Goal: Transaction & Acquisition: Purchase product/service

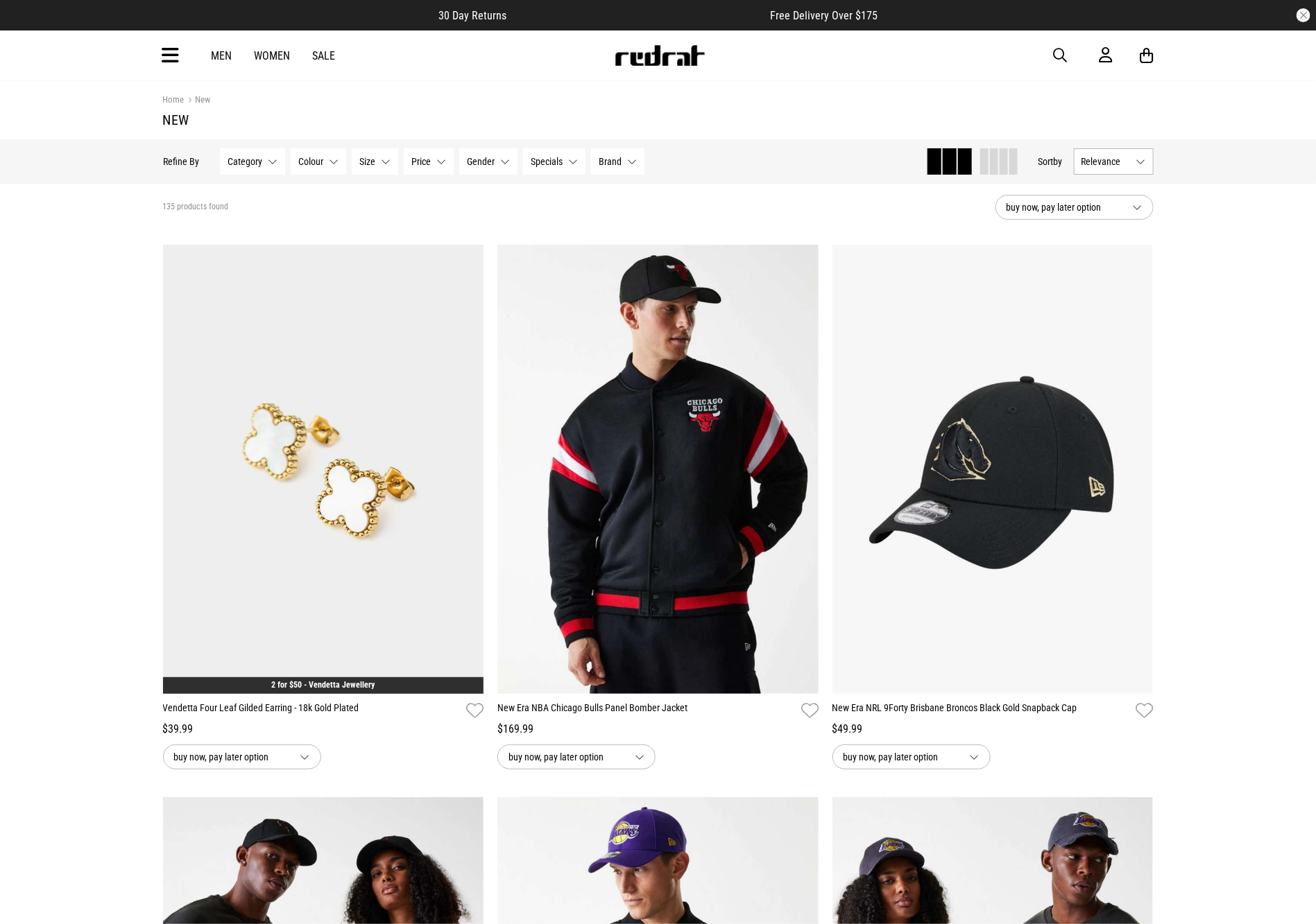
click at [1061, 50] on span "button" at bounding box center [1060, 55] width 14 height 17
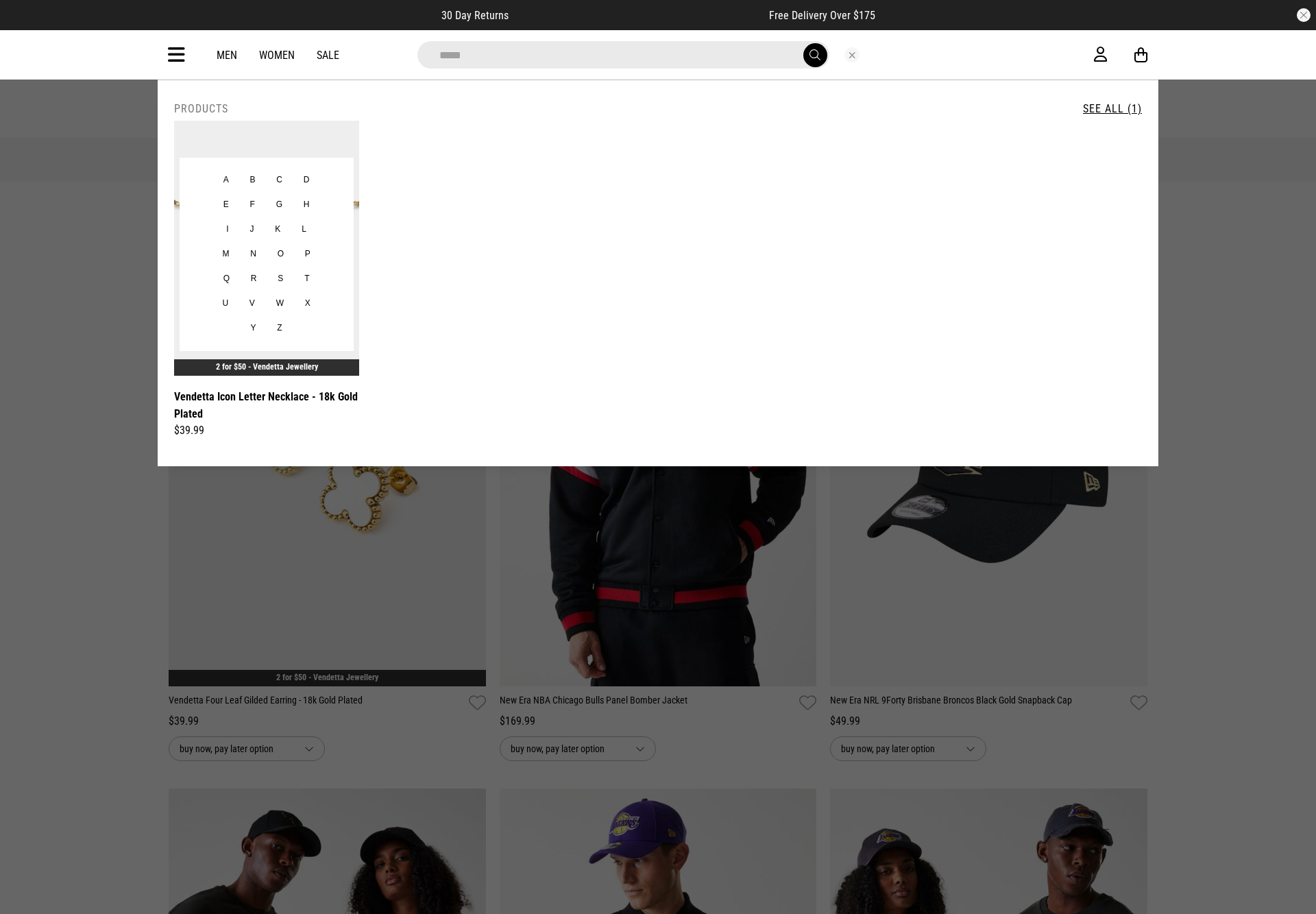
type input "*****"
click at [302, 144] on img at bounding box center [266, 248] width 185 height 255
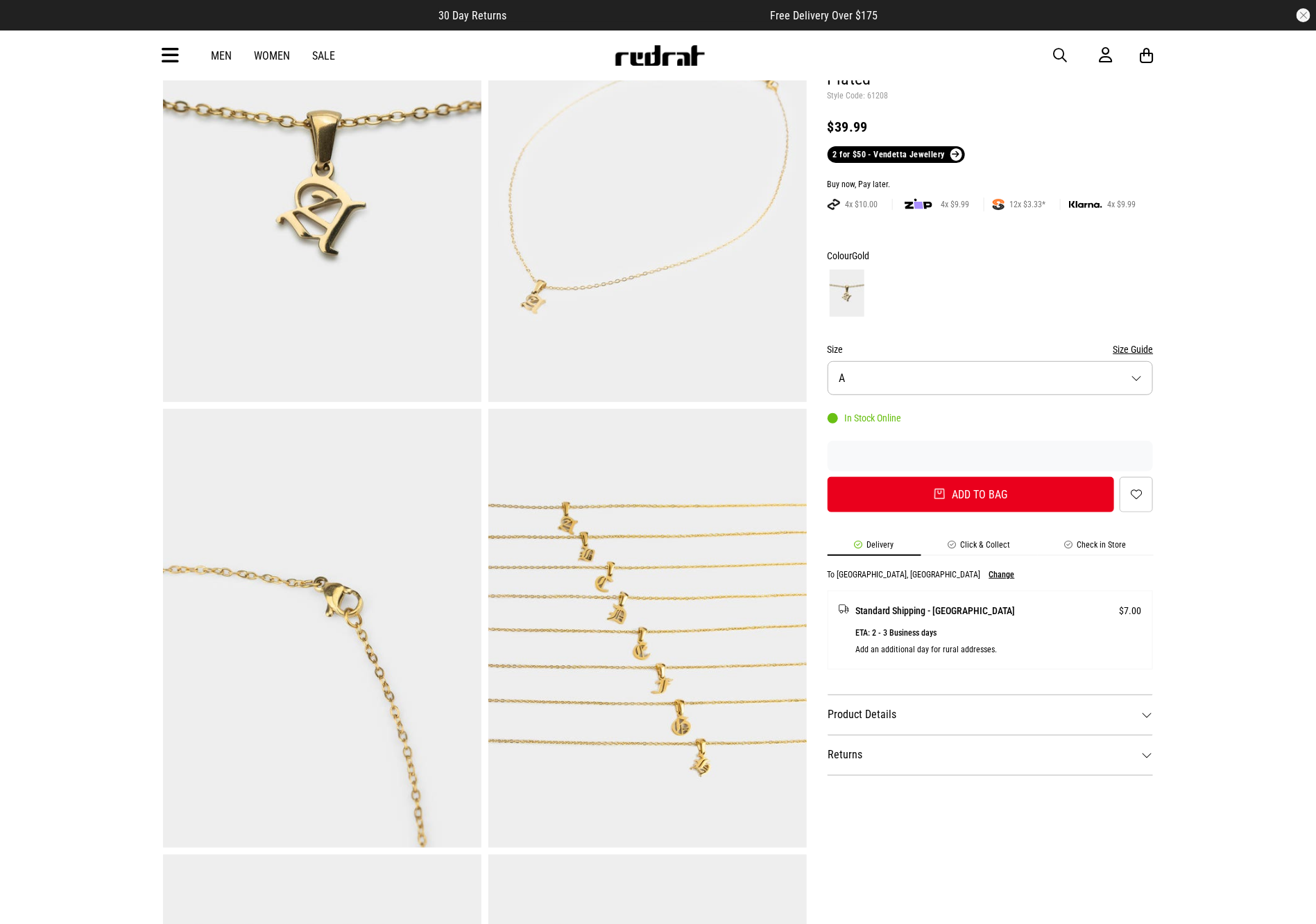
scroll to position [168, 0]
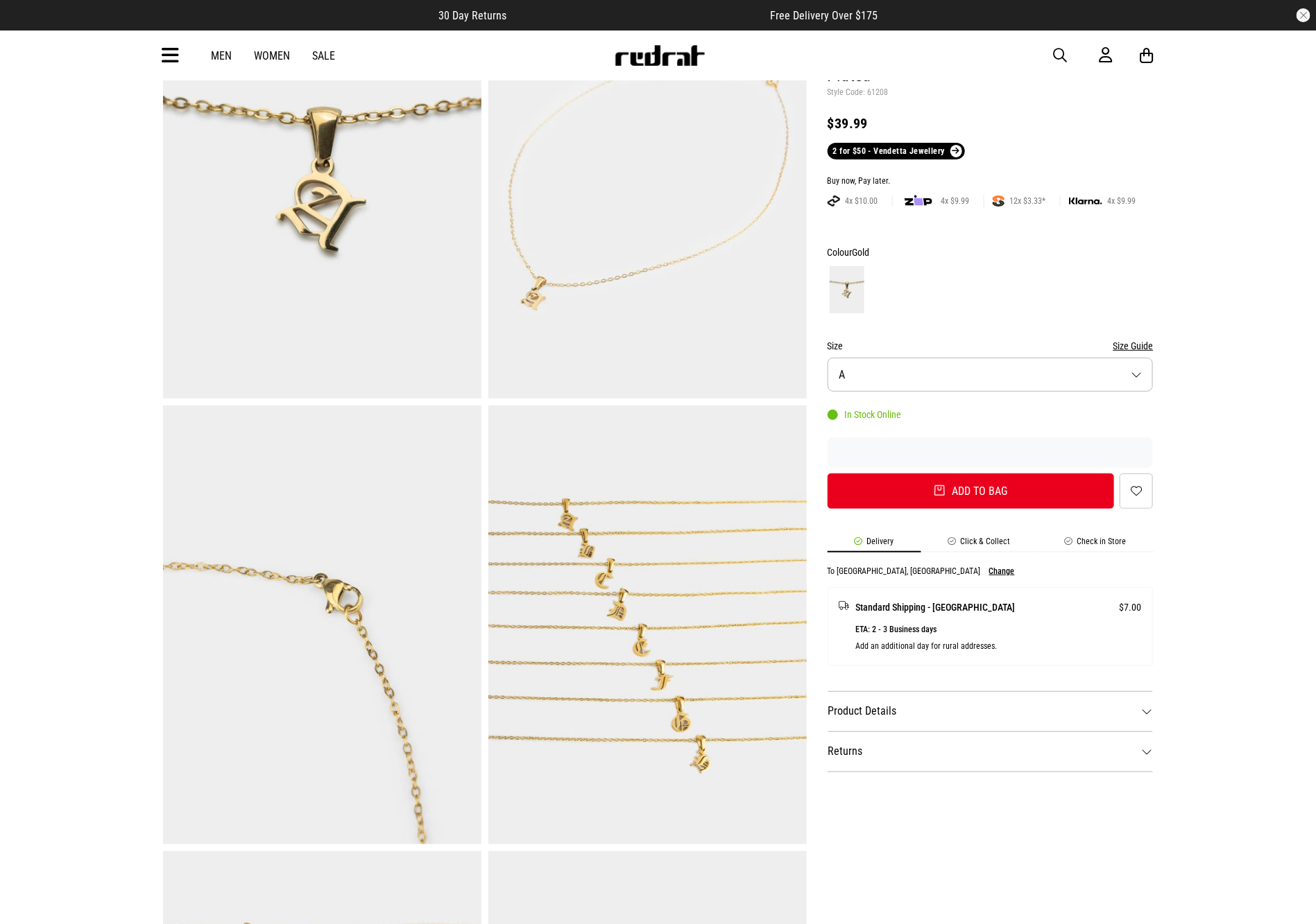
click at [1120, 364] on button "Size A" at bounding box center [991, 375] width 326 height 34
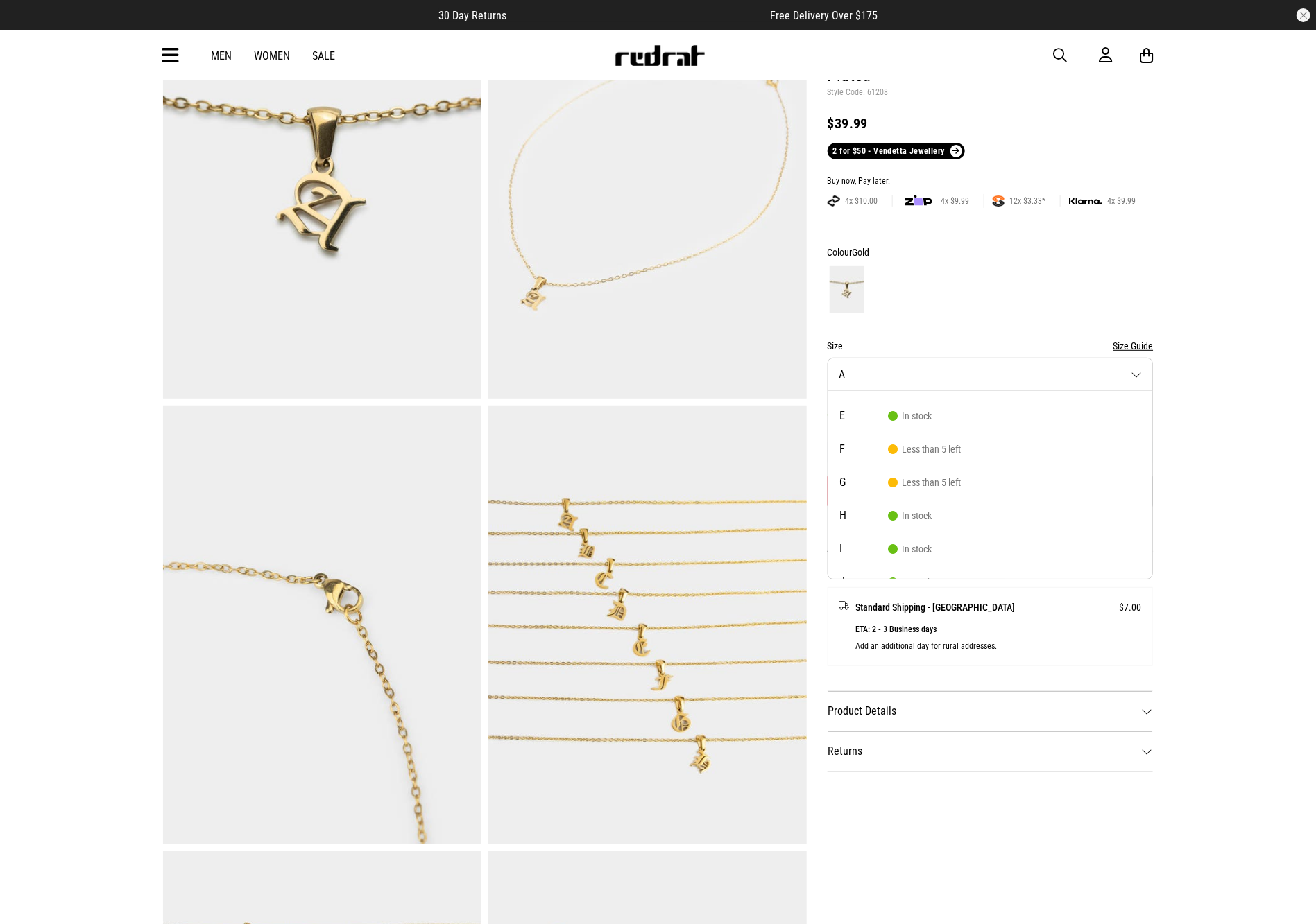
scroll to position [150, 0]
click at [941, 564] on li "J In stock" at bounding box center [990, 558] width 324 height 33
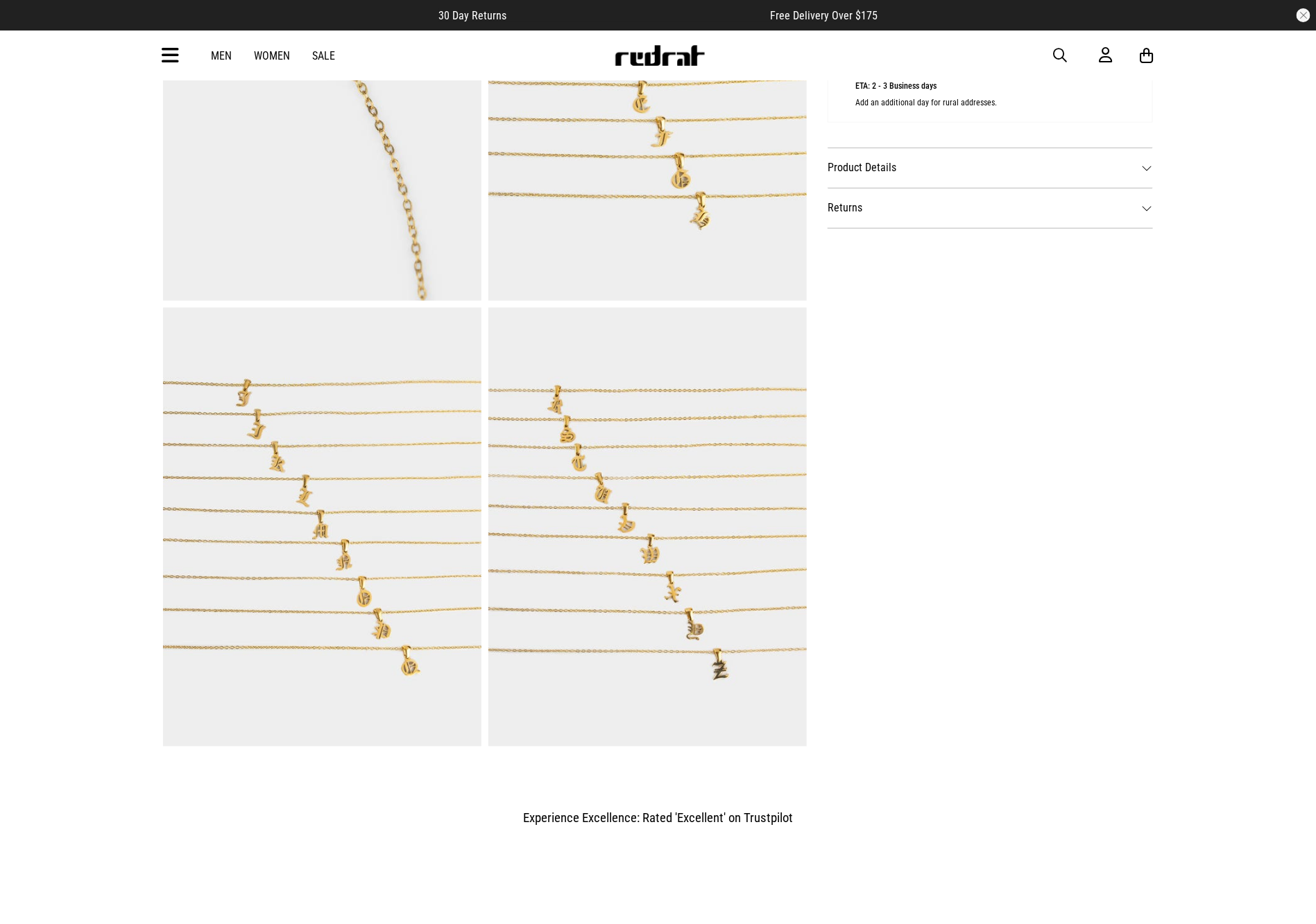
scroll to position [703, 0]
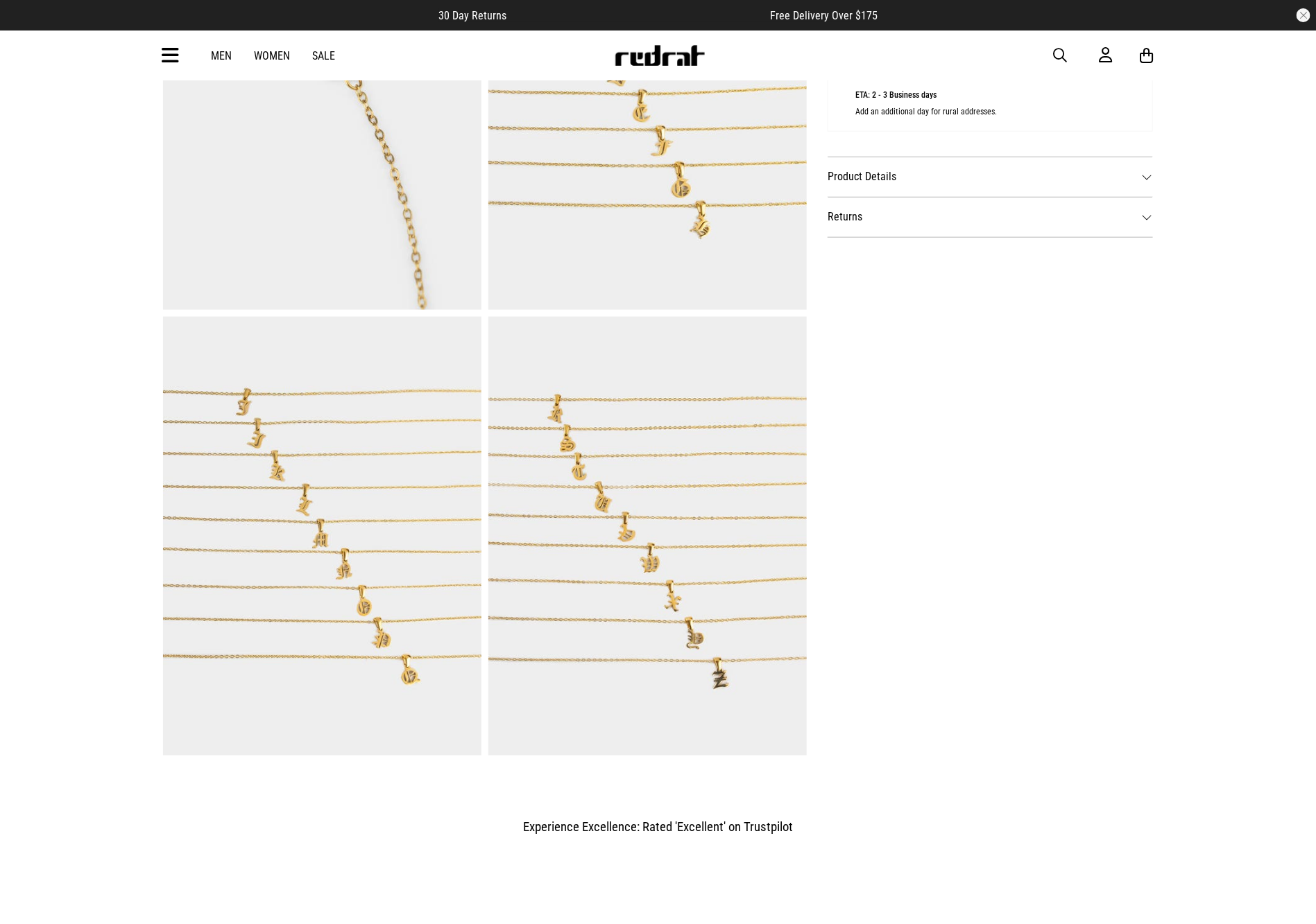
click at [313, 431] on img at bounding box center [322, 536] width 318 height 439
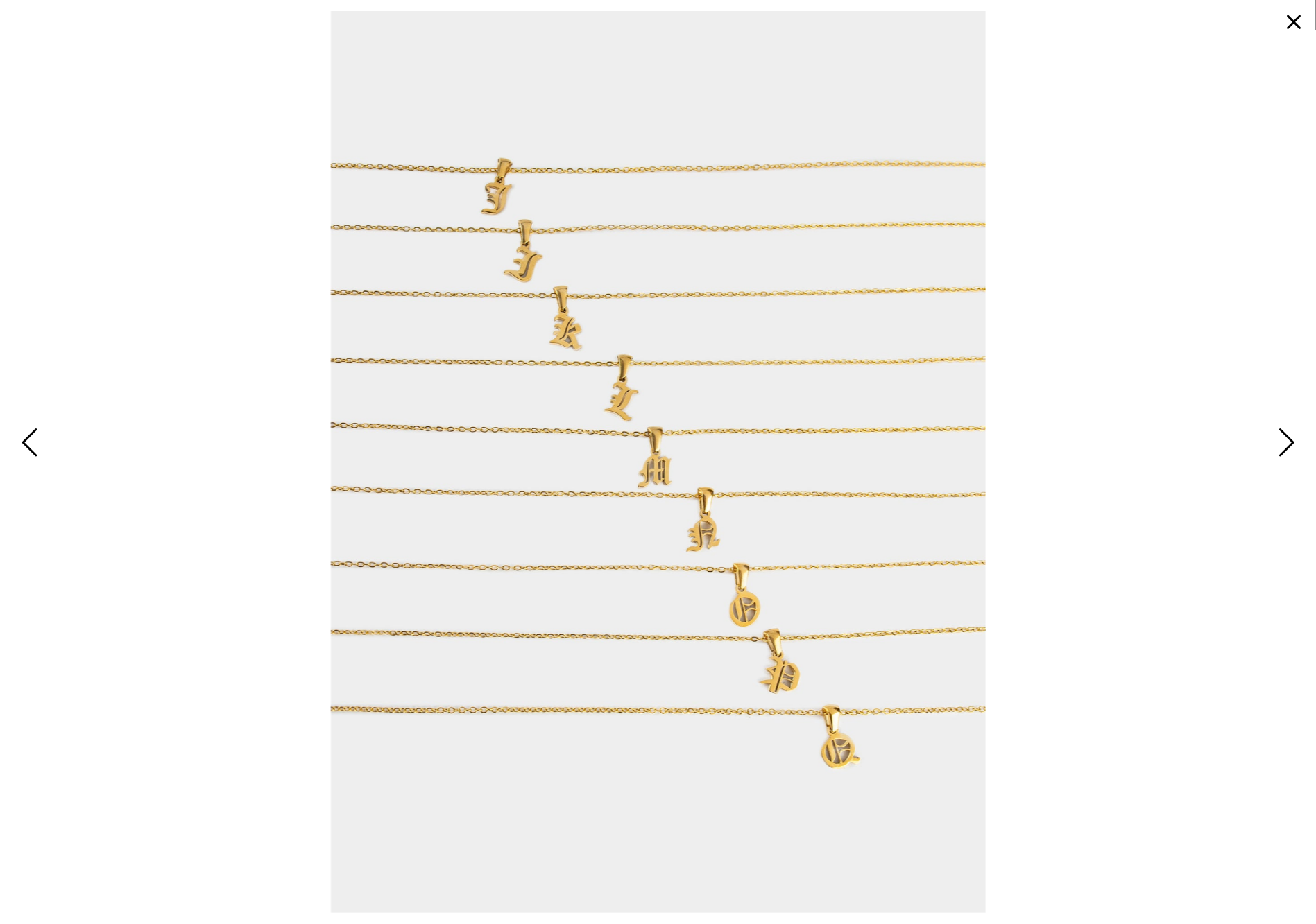
click at [28, 438] on span "Previous" at bounding box center [31, 444] width 21 height 40
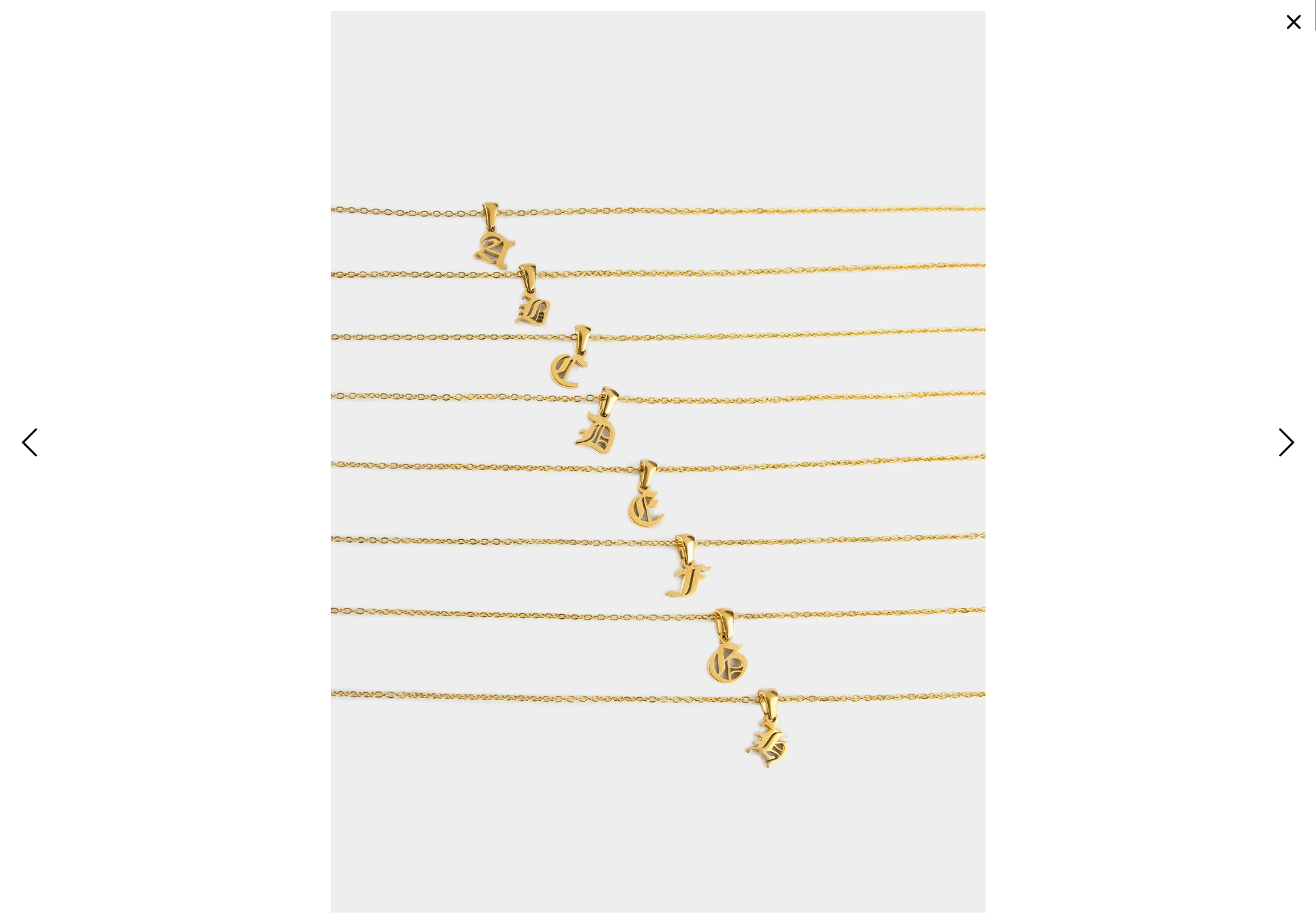
click at [1289, 444] on span "Next" at bounding box center [1284, 444] width 21 height 40
